Goal: Task Accomplishment & Management: Manage account settings

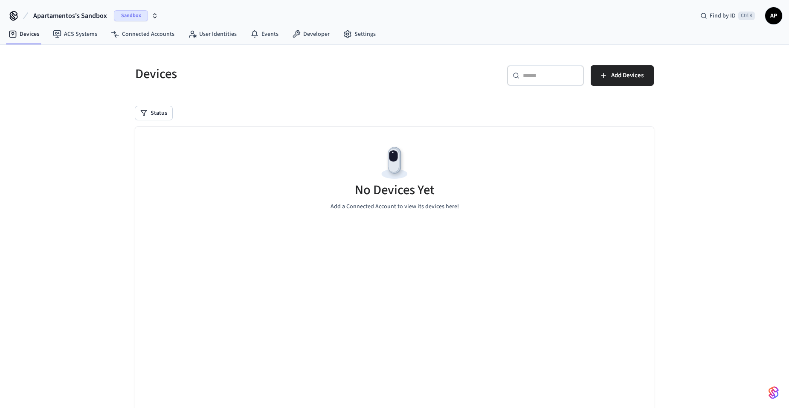
click at [145, 15] on span "Sandbox" at bounding box center [131, 15] width 34 height 11
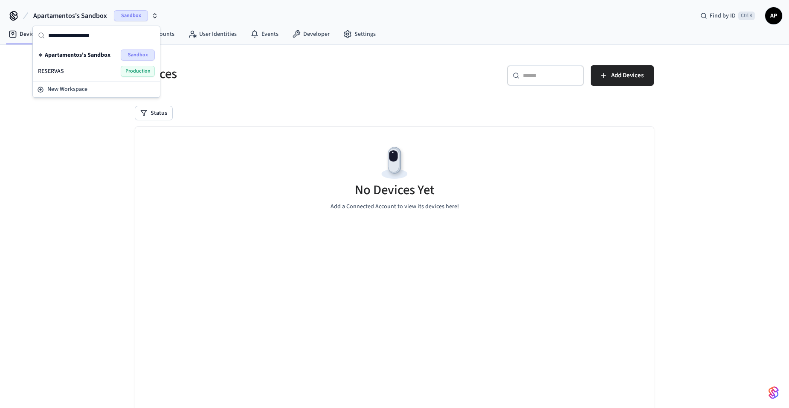
click at [131, 68] on span "Production" at bounding box center [138, 71] width 34 height 11
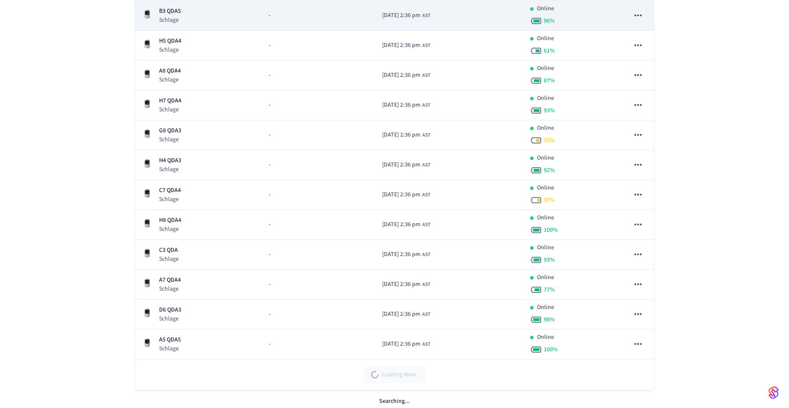
scroll to position [214, 0]
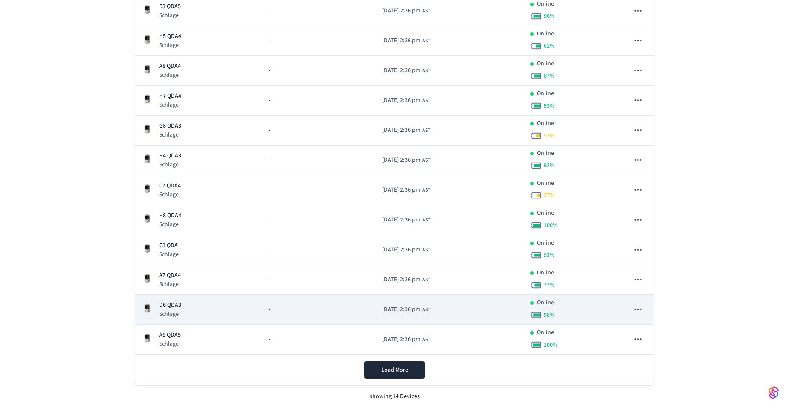
click at [178, 310] on p "Schlage" at bounding box center [170, 314] width 22 height 9
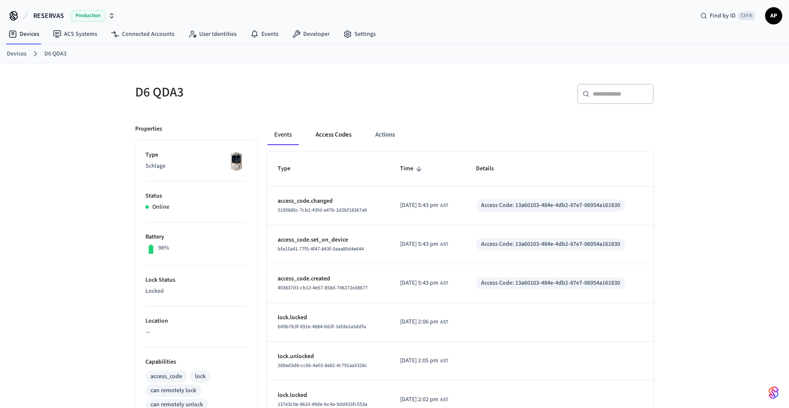
click at [339, 133] on button "Access Codes" at bounding box center [334, 135] width 50 height 20
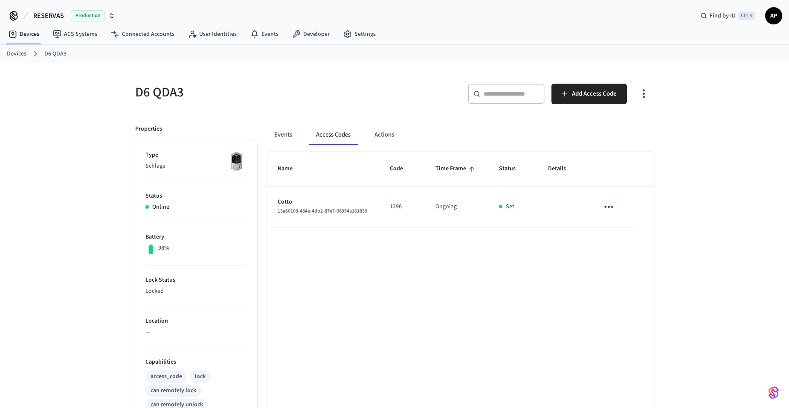
click at [16, 57] on link "Devices" at bounding box center [17, 54] width 20 height 9
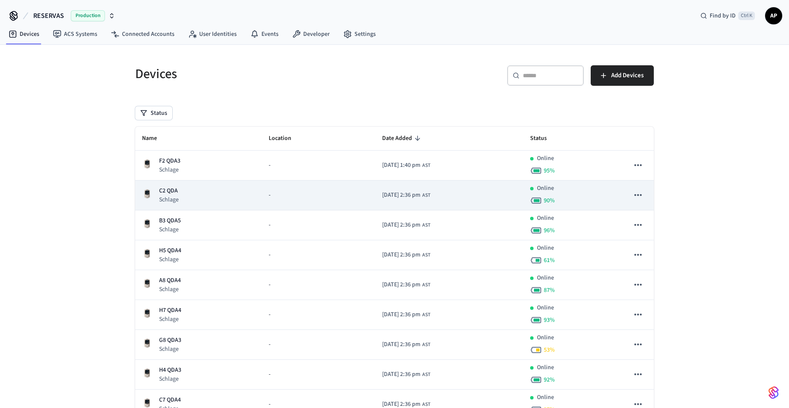
click at [163, 186] on p "C2 QDA" at bounding box center [169, 190] width 20 height 9
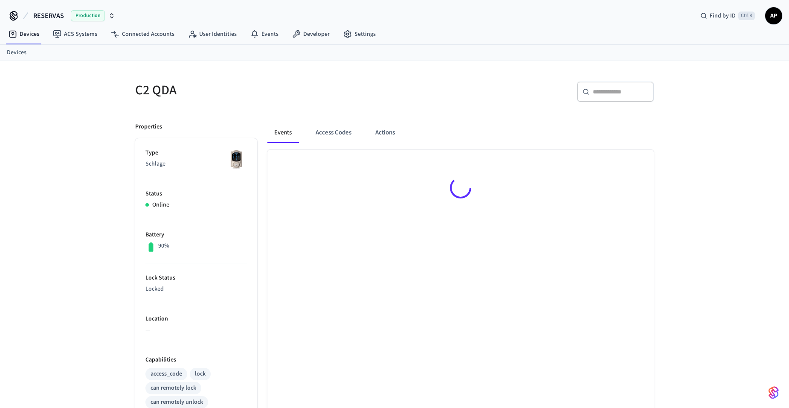
click at [169, 192] on p "Status" at bounding box center [197, 193] width 102 height 9
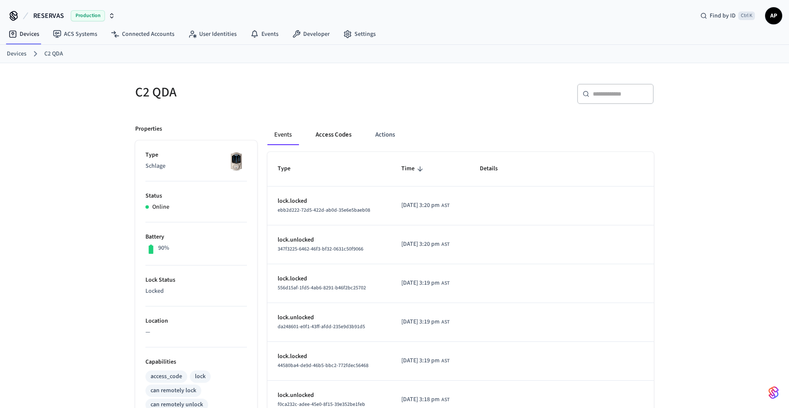
click at [326, 137] on button "Access Codes" at bounding box center [334, 135] width 50 height 20
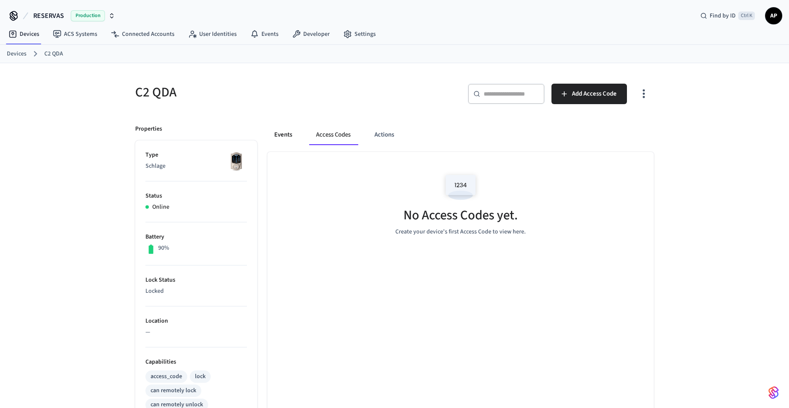
click at [291, 134] on button "Events" at bounding box center [284, 135] width 32 height 20
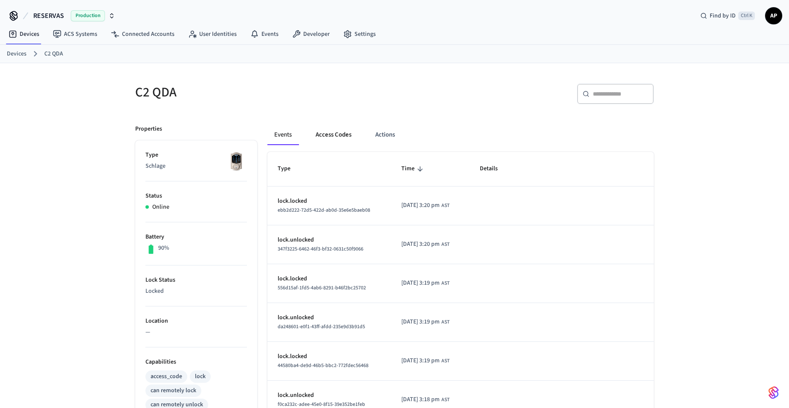
click at [331, 132] on button "Access Codes" at bounding box center [334, 135] width 50 height 20
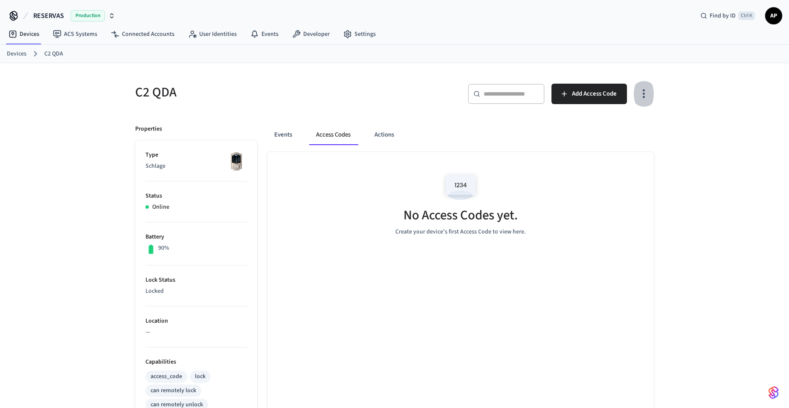
click at [640, 95] on icon "button" at bounding box center [644, 93] width 13 height 13
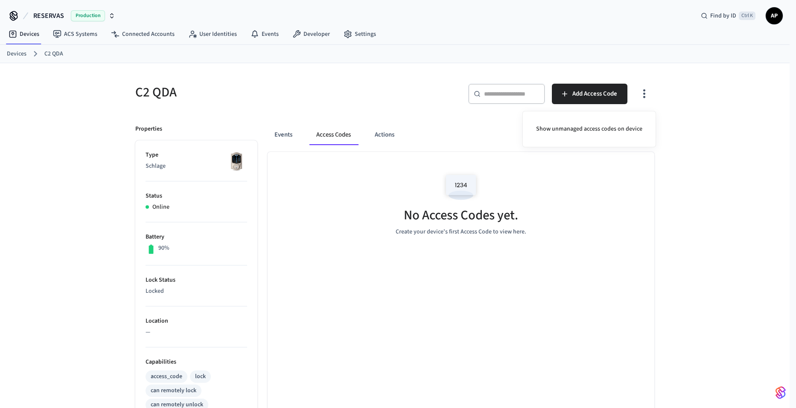
click at [274, 137] on div at bounding box center [398, 204] width 796 height 408
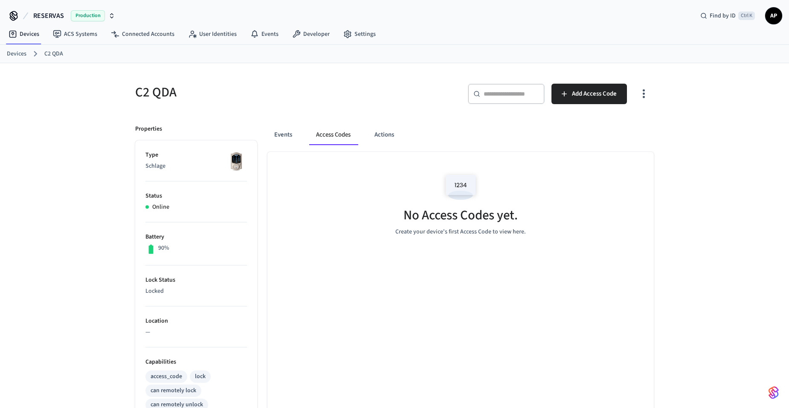
click at [12, 56] on link "Devices" at bounding box center [17, 54] width 20 height 9
